Goal: Information Seeking & Learning: Learn about a topic

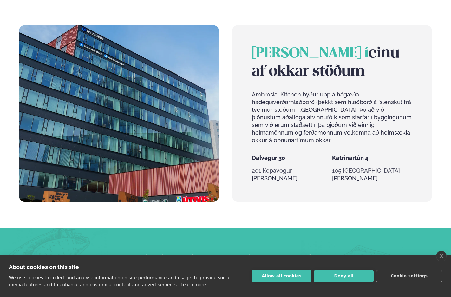
scroll to position [507, 0]
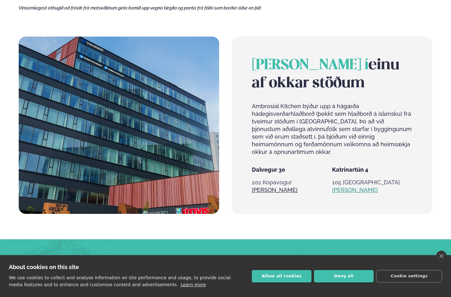
click at [344, 190] on link "[PERSON_NAME]" at bounding box center [355, 190] width 46 height 8
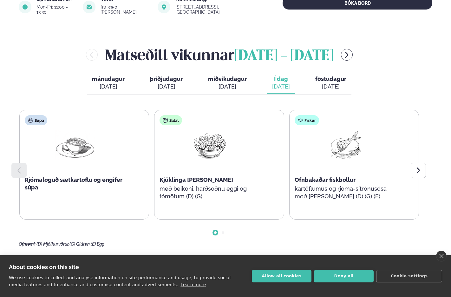
scroll to position [254, 0]
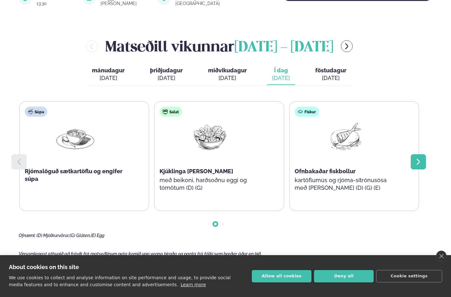
click at [423, 156] on div at bounding box center [418, 161] width 15 height 15
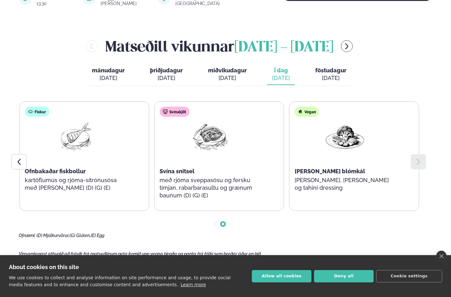
click at [322, 68] on span "föstudagur" at bounding box center [330, 70] width 31 height 7
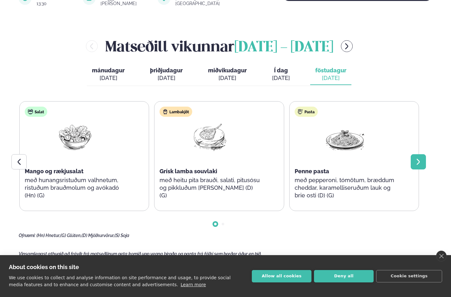
click at [415, 158] on icon at bounding box center [419, 162] width 8 height 8
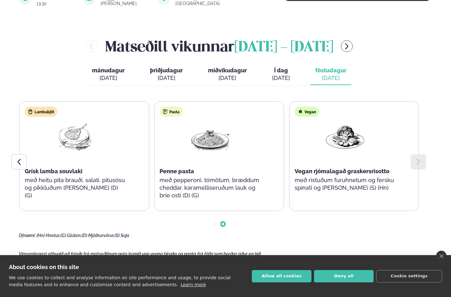
click at [415, 158] on icon at bounding box center [419, 162] width 8 height 8
click at [274, 67] on span "Í dag" at bounding box center [281, 71] width 18 height 8
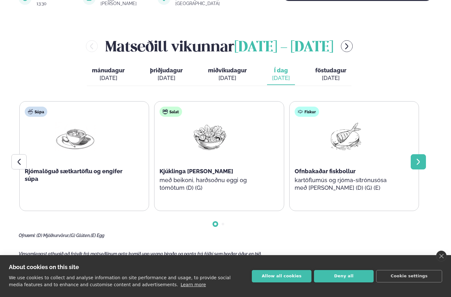
click at [424, 156] on div at bounding box center [418, 161] width 15 height 15
